Goal: Information Seeking & Learning: Learn about a topic

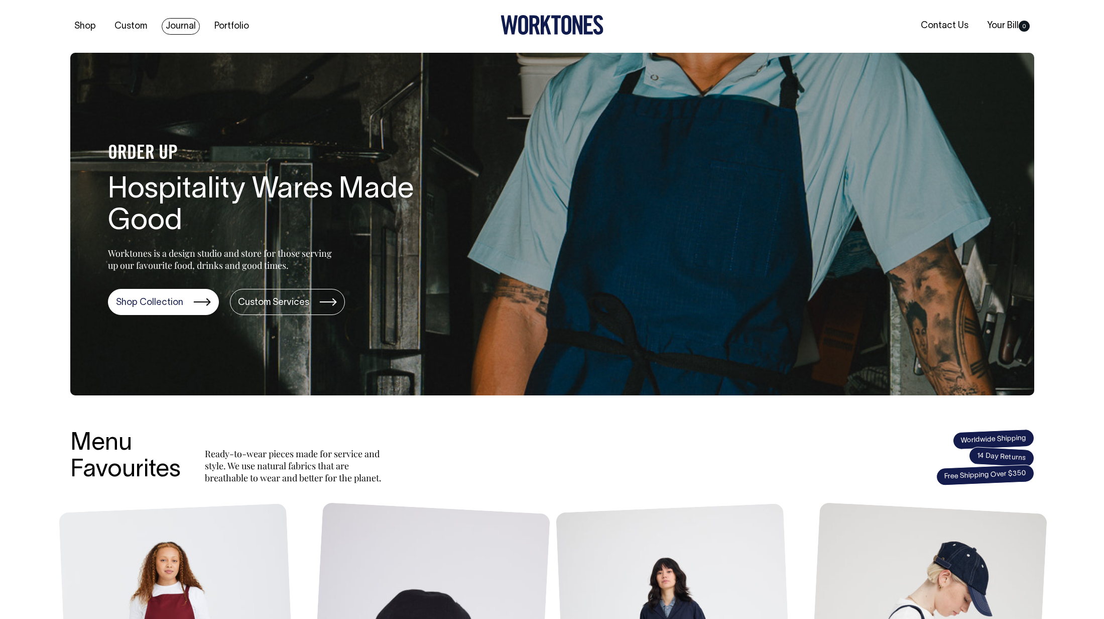
click at [178, 29] on link "Journal" at bounding box center [181, 26] width 38 height 17
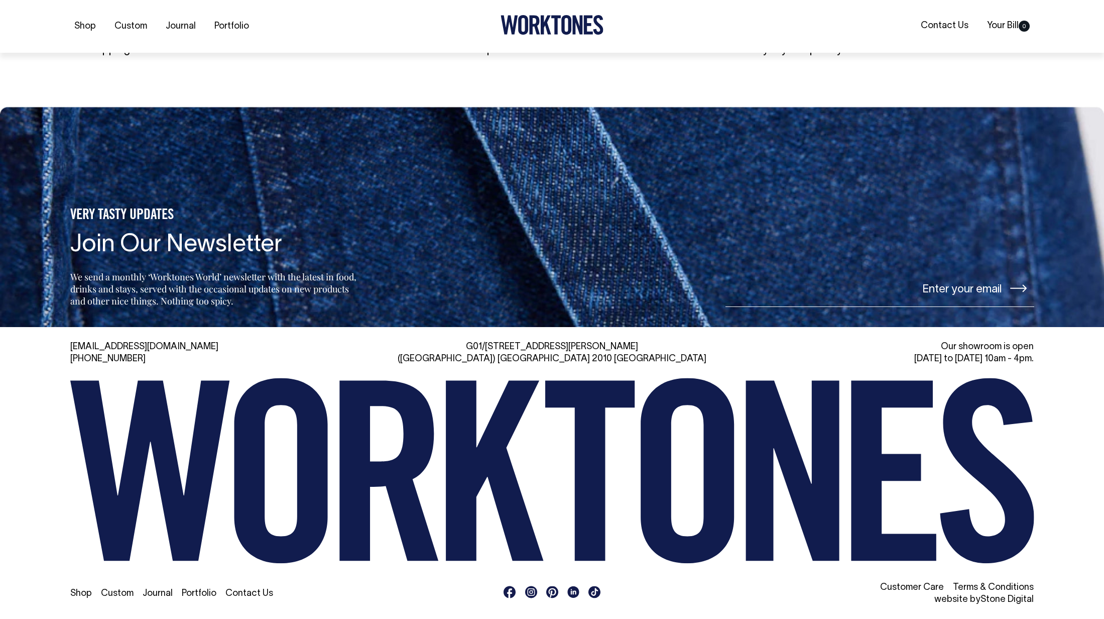
scroll to position [2309, 0]
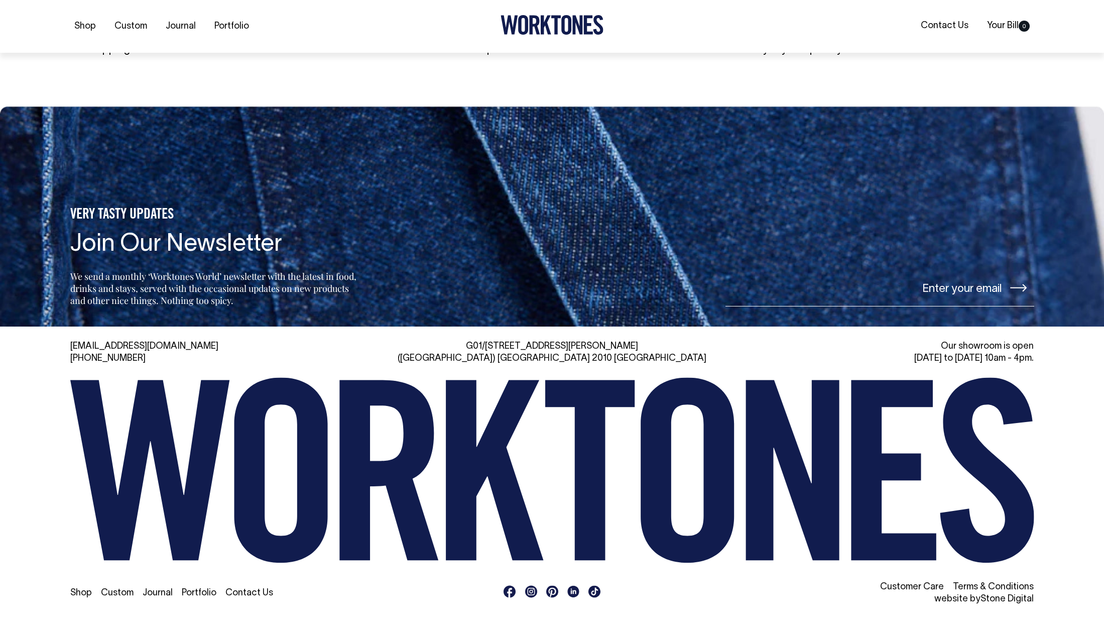
click at [530, 590] on icon at bounding box center [532, 591] width 8 height 8
click at [1005, 599] on link "Stone Digital" at bounding box center [1007, 598] width 53 height 9
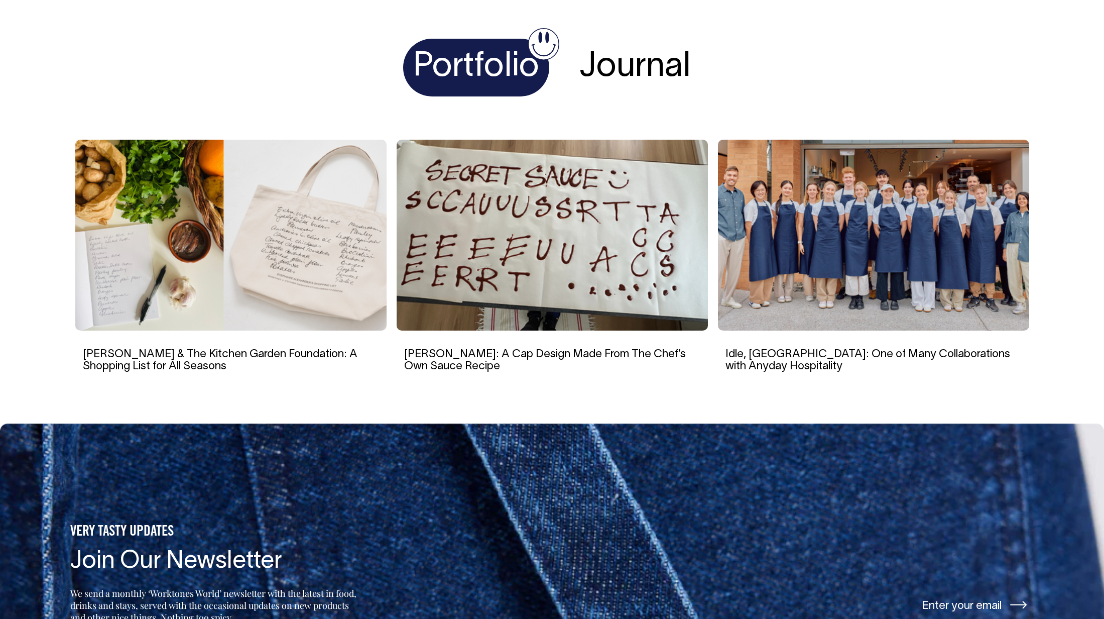
scroll to position [1991, 0]
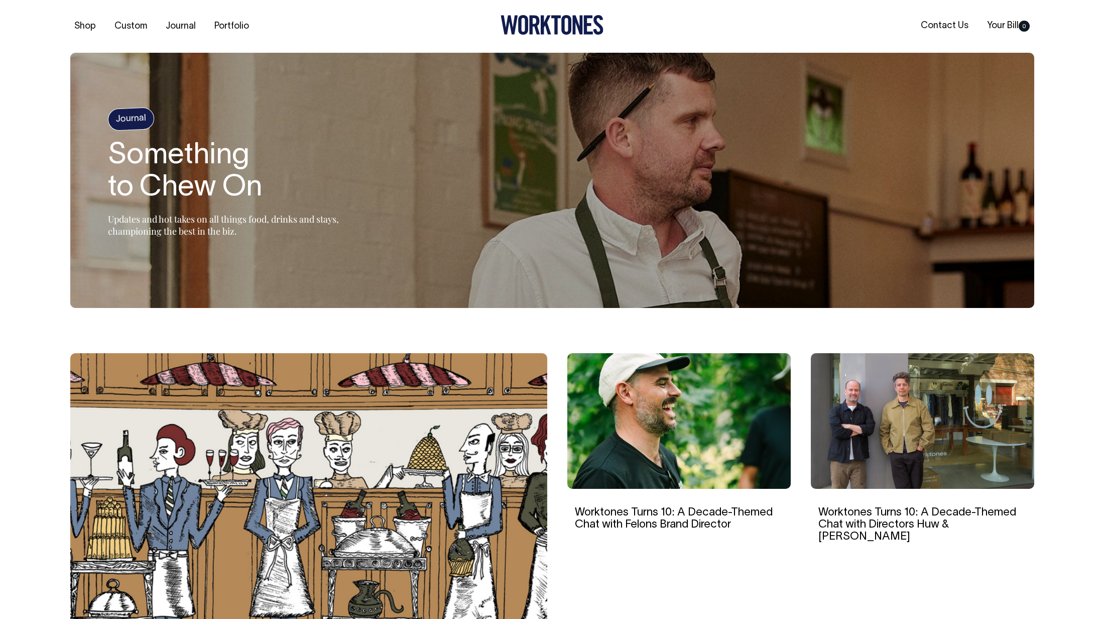
click at [870, 404] on img at bounding box center [922, 421] width 223 height 136
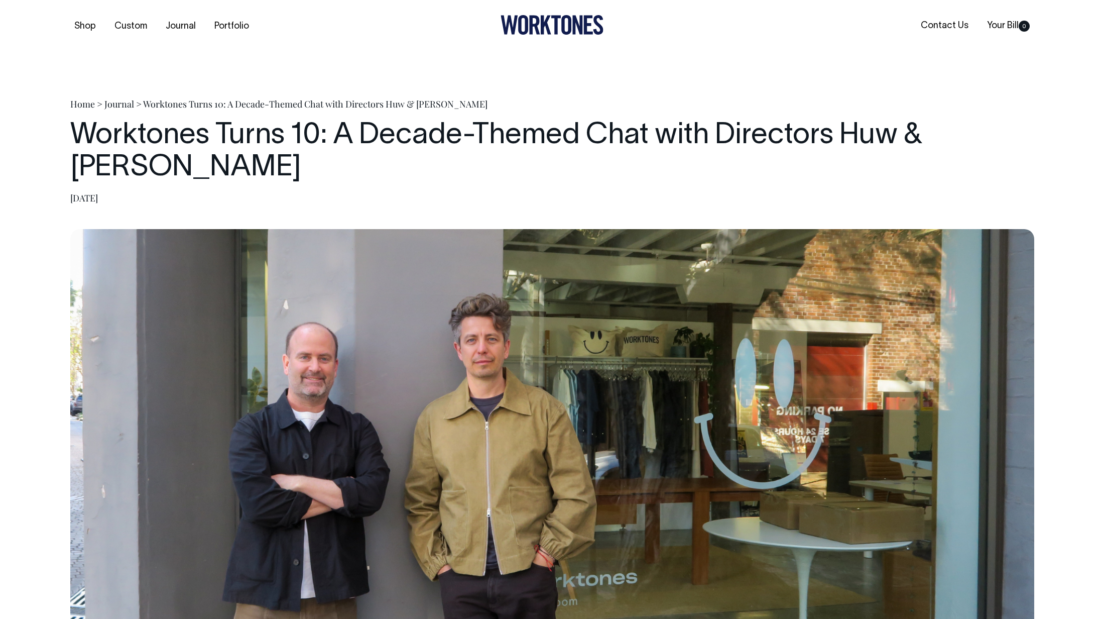
click at [111, 102] on link "Journal" at bounding box center [119, 104] width 30 height 12
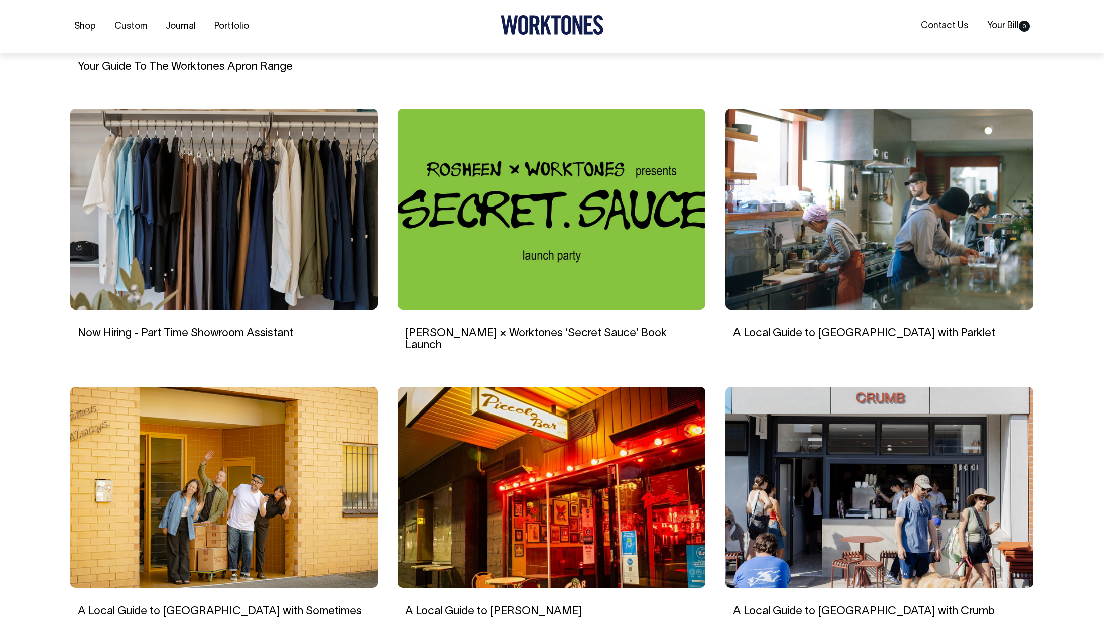
scroll to position [596, 0]
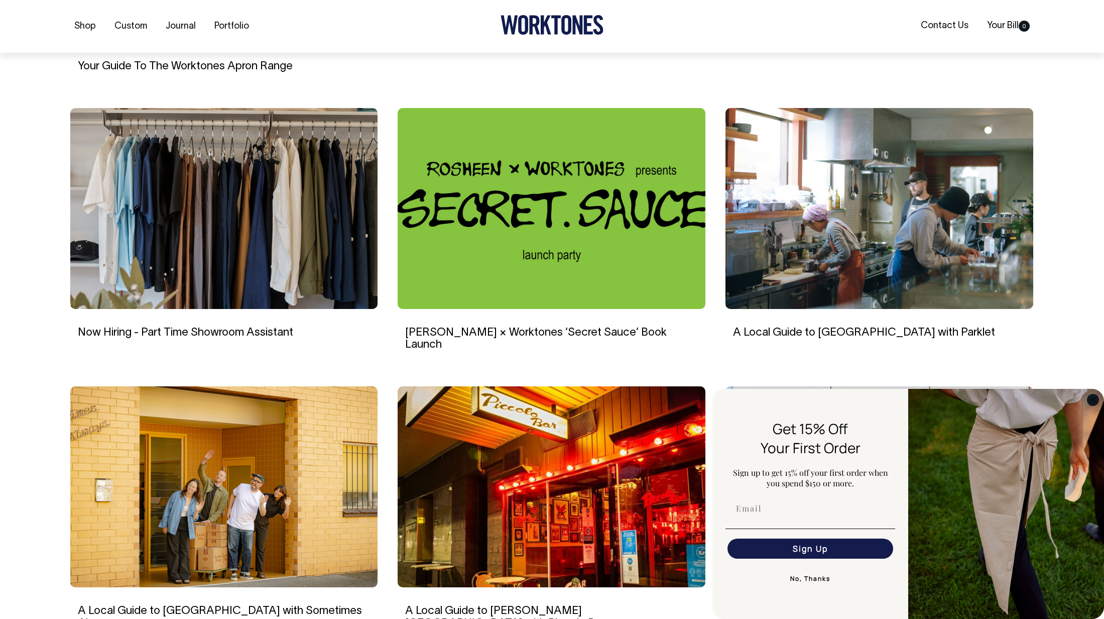
click at [1093, 402] on circle "Close dialog" at bounding box center [1093, 400] width 12 height 12
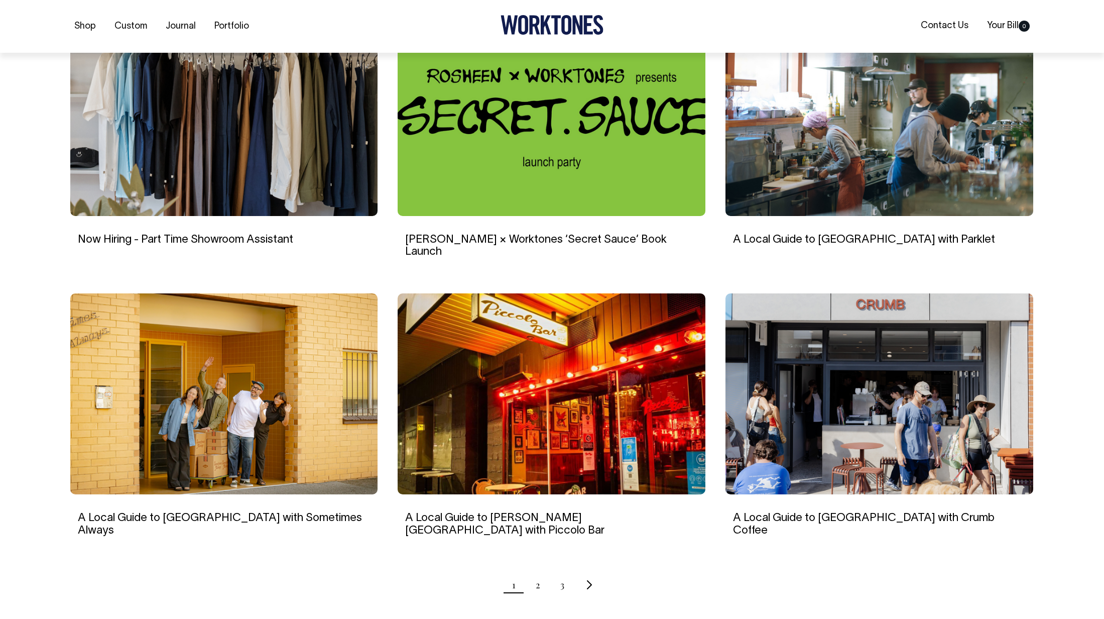
scroll to position [690, 0]
click at [536, 571] on link "2" at bounding box center [538, 583] width 5 height 25
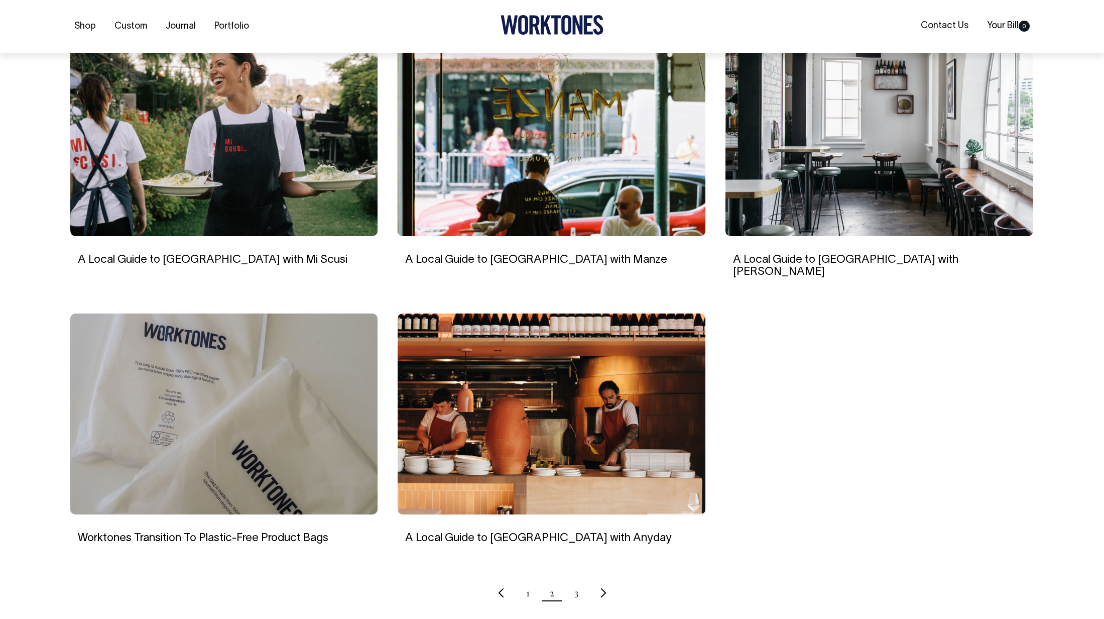
scroll to position [670, 0]
click at [577, 580] on link "3" at bounding box center [576, 591] width 4 height 25
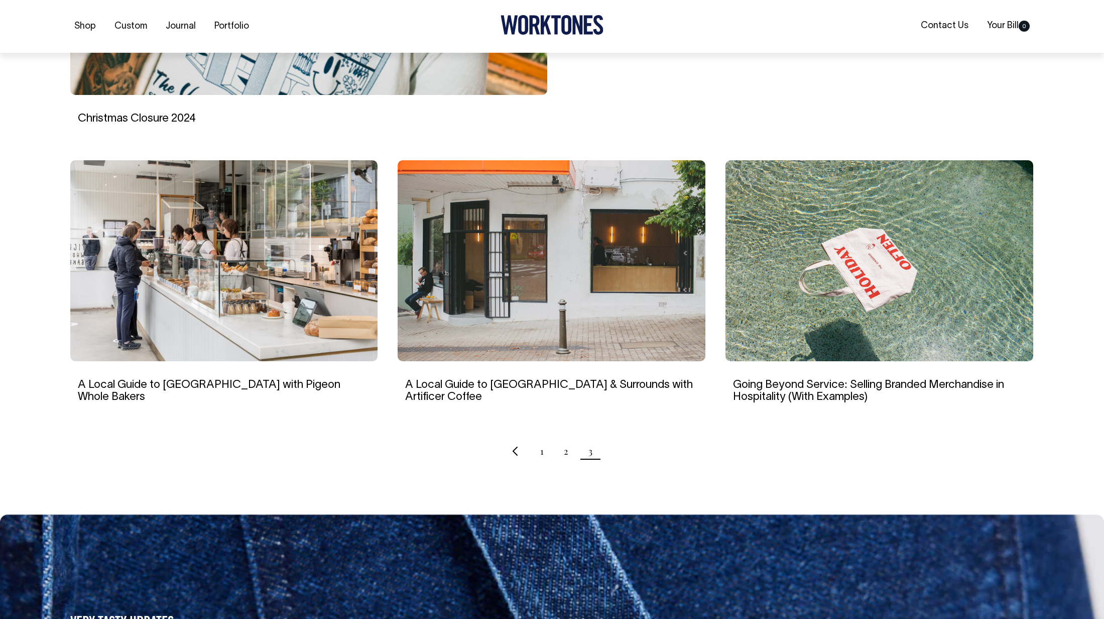
scroll to position [545, 0]
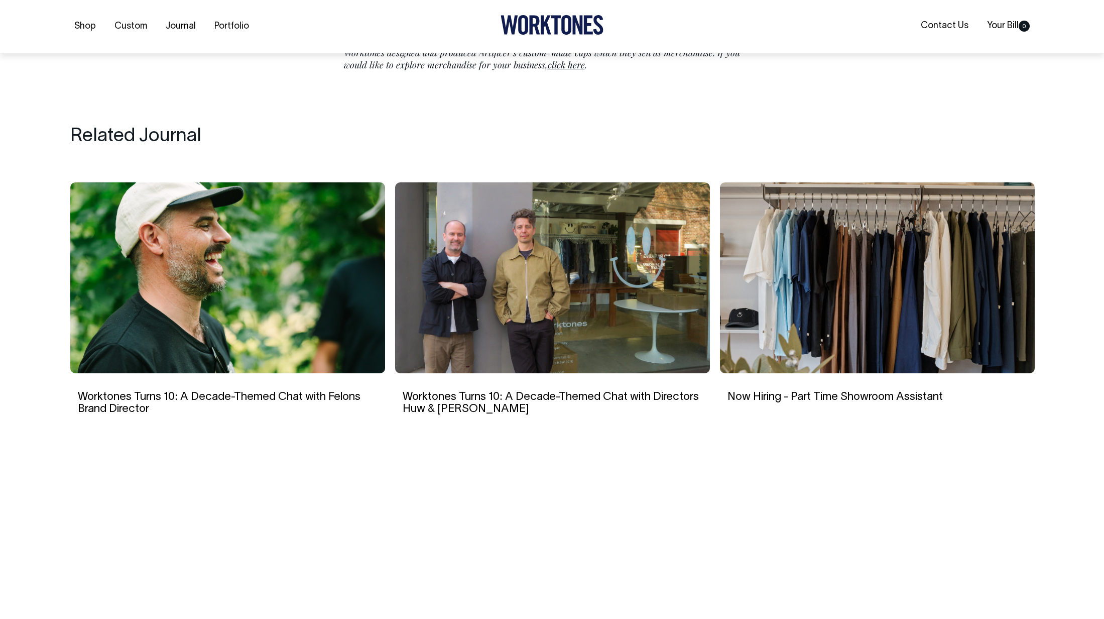
scroll to position [3483, 0]
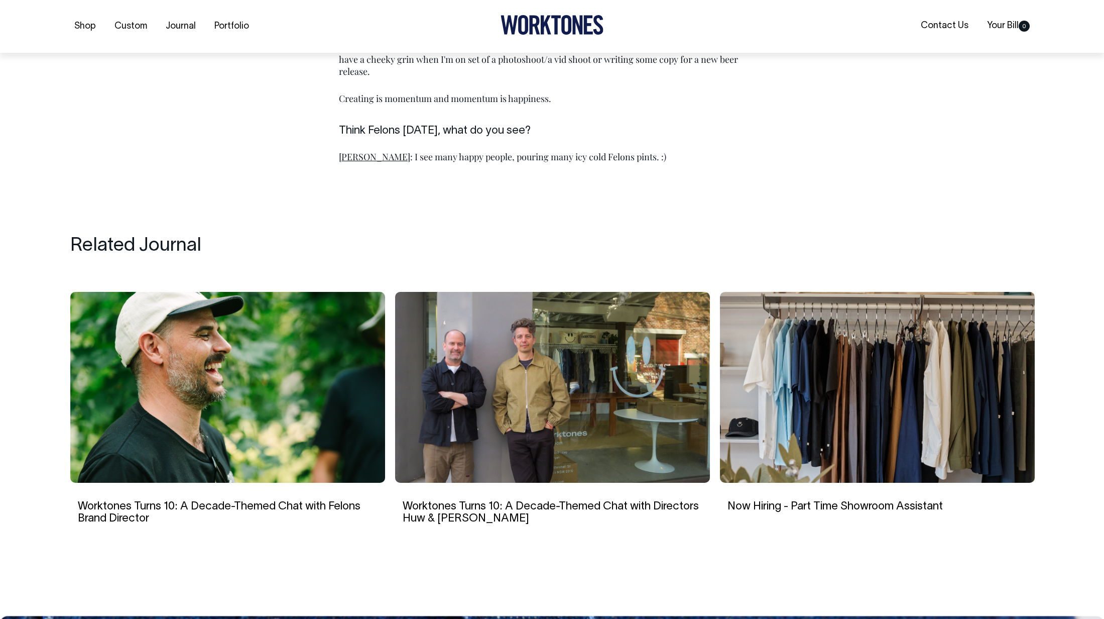
scroll to position [1527, 0]
